Goal: Transaction & Acquisition: Purchase product/service

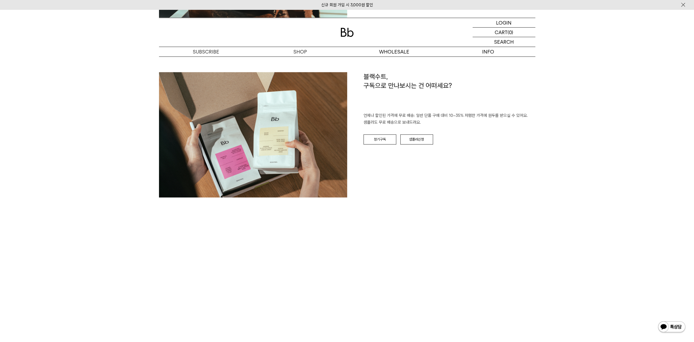
scroll to position [872, 0]
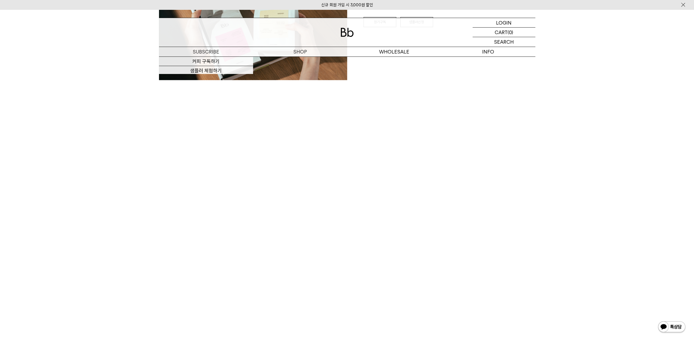
scroll to position [981, 0]
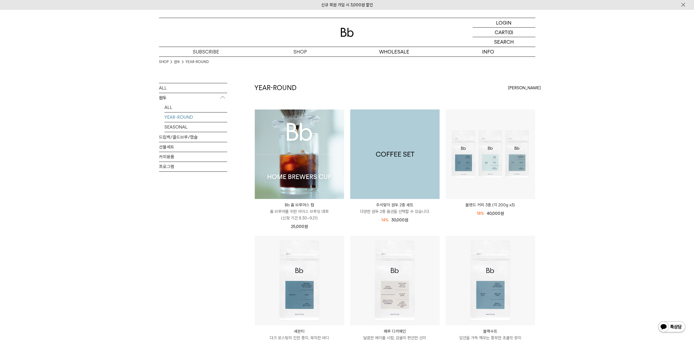
click at [407, 167] on img at bounding box center [394, 153] width 89 height 89
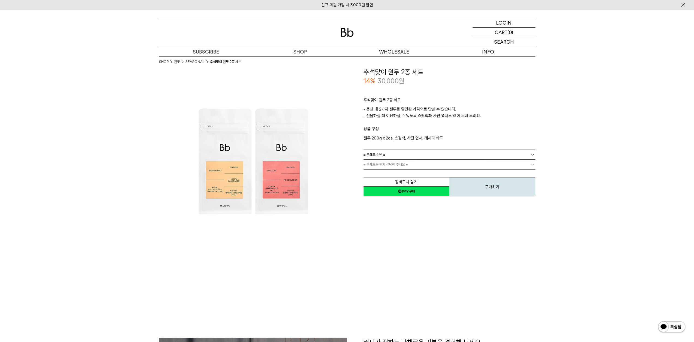
click at [404, 153] on link "= 분쇄도 선택 =" at bounding box center [449, 155] width 172 height 10
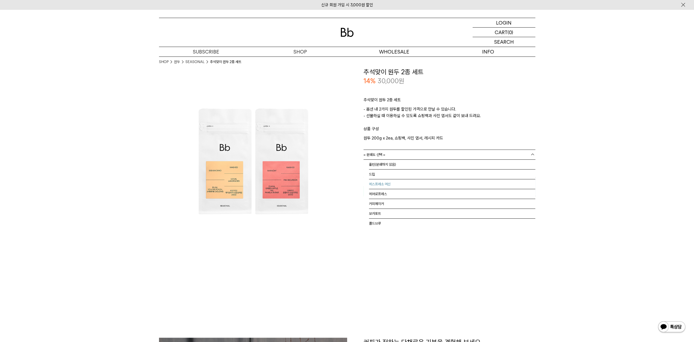
click at [384, 183] on li "에스프레소 머신" at bounding box center [452, 184] width 166 height 10
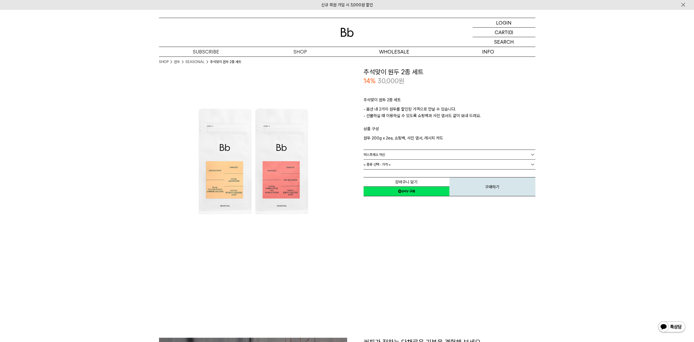
click at [387, 155] on link "에스프레소 머신" at bounding box center [449, 155] width 172 height 10
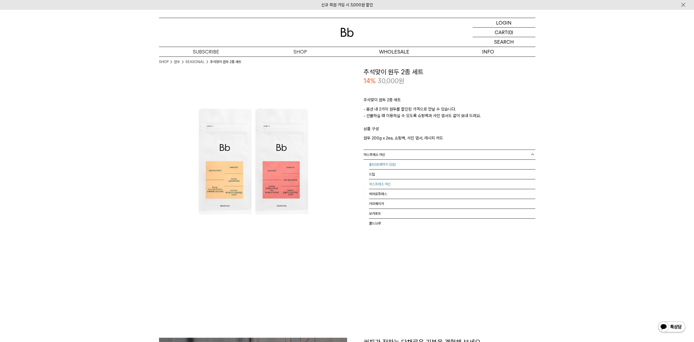
click at [384, 162] on li "홀빈(분쇄하지 않음)" at bounding box center [452, 164] width 166 height 10
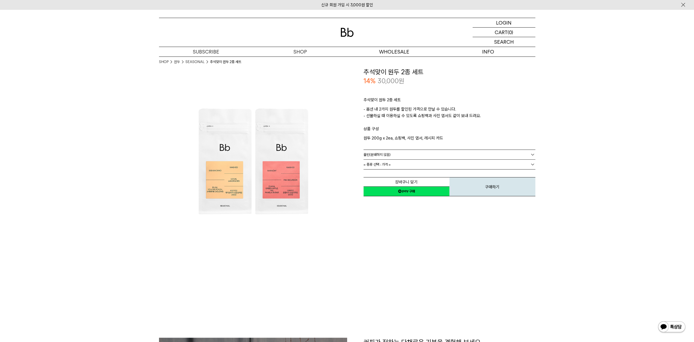
click at [343, 153] on img at bounding box center [253, 161] width 188 height 188
drag, startPoint x: 463, startPoint y: 109, endPoint x: 537, endPoint y: 114, distance: 73.8
click at [371, 164] on span "= 종류 선택 : 가격 =" at bounding box center [376, 164] width 27 height 10
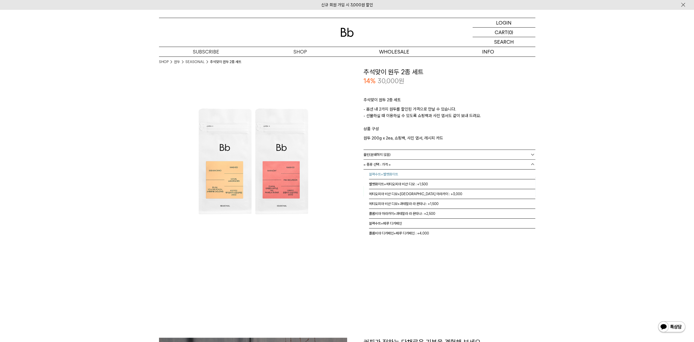
click at [387, 173] on li "블랙수트+벨벳화이트" at bounding box center [452, 174] width 166 height 10
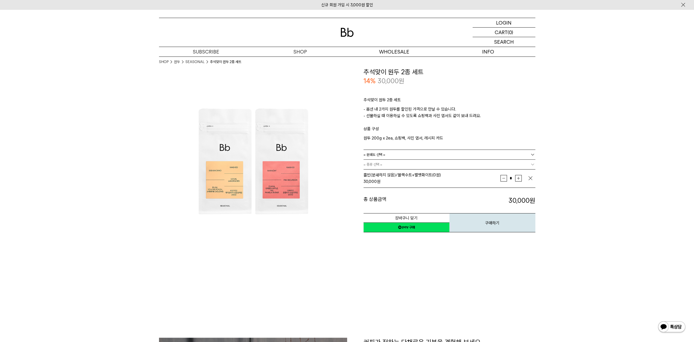
click at [339, 182] on img at bounding box center [253, 161] width 188 height 188
